Goal: Navigation & Orientation: Find specific page/section

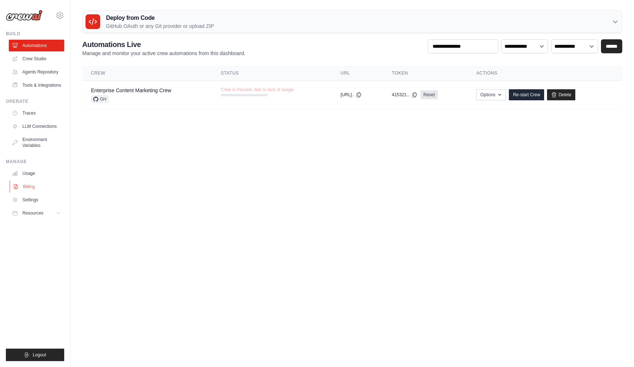
click at [34, 185] on link "Billing" at bounding box center [37, 187] width 55 height 12
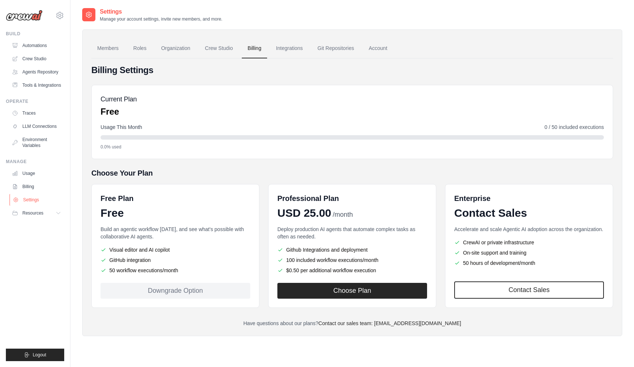
click at [34, 205] on link "Settings" at bounding box center [37, 200] width 55 height 12
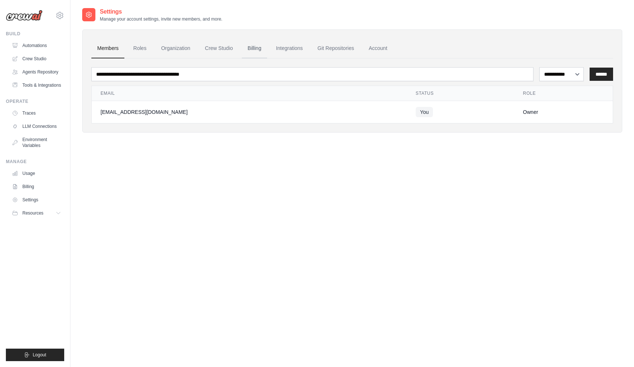
click at [245, 49] on link "Billing" at bounding box center [254, 49] width 25 height 20
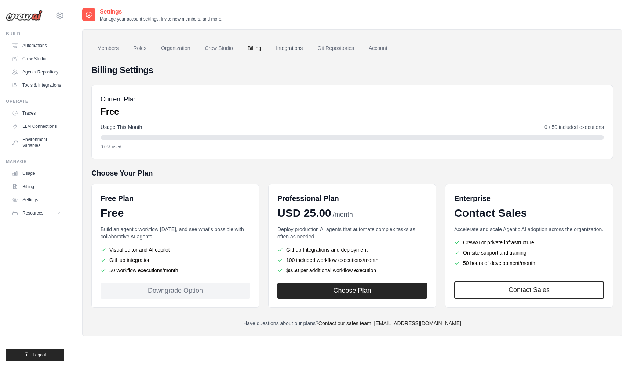
click at [298, 53] on link "Integrations" at bounding box center [289, 49] width 39 height 20
click at [371, 289] on button "Choose Plan" at bounding box center [352, 290] width 150 height 16
click at [224, 55] on link "Crew Studio" at bounding box center [219, 49] width 40 height 20
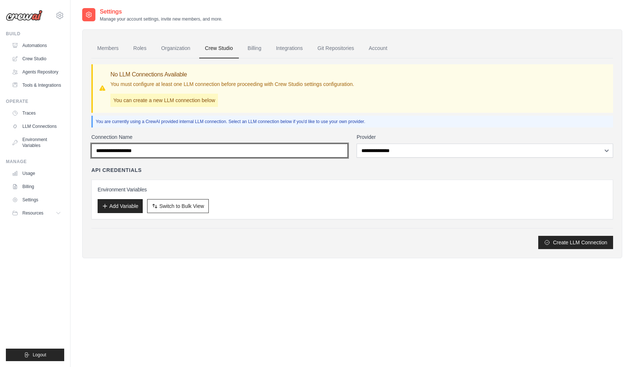
click at [270, 153] on input "Connection Name" at bounding box center [219, 150] width 256 height 14
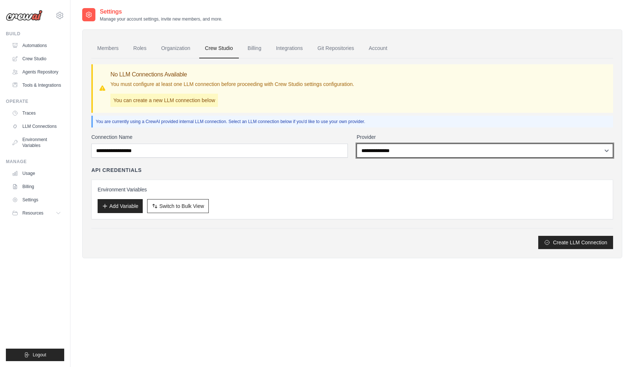
select select "******"
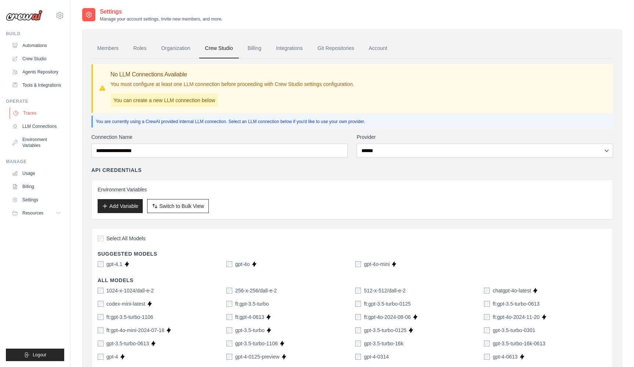
click at [43, 114] on link "Traces" at bounding box center [37, 113] width 55 height 12
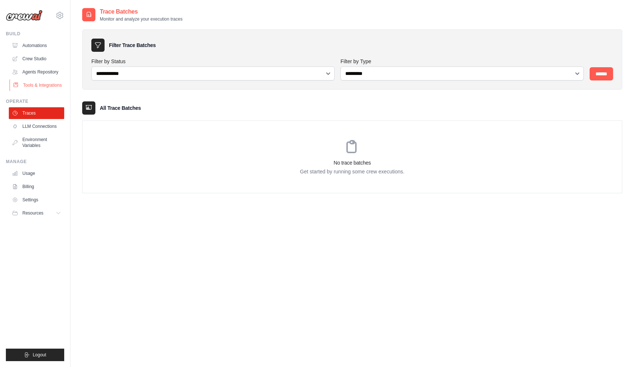
click at [48, 89] on link "Tools & Integrations" at bounding box center [37, 85] width 55 height 12
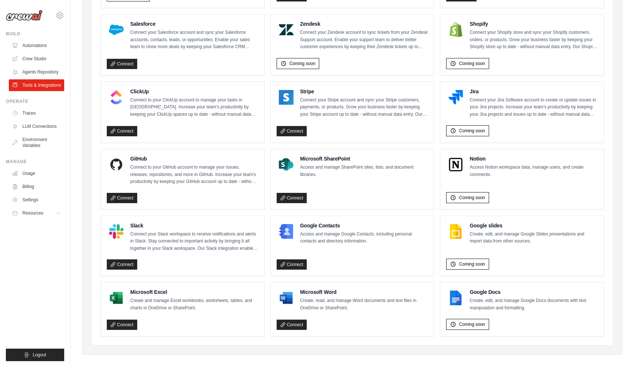
scroll to position [335, 0]
